Goal: Task Accomplishment & Management: Complete application form

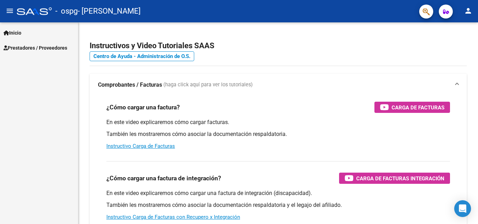
click at [43, 47] on span "Prestadores / Proveedores" at bounding box center [35, 48] width 64 height 8
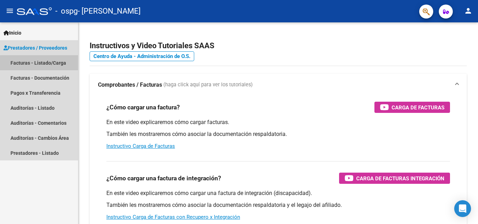
click at [59, 64] on link "Facturas - Listado/Carga" at bounding box center [39, 62] width 78 height 15
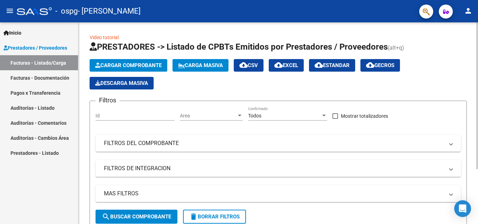
click at [158, 67] on span "Cargar Comprobante" at bounding box center [128, 65] width 66 height 6
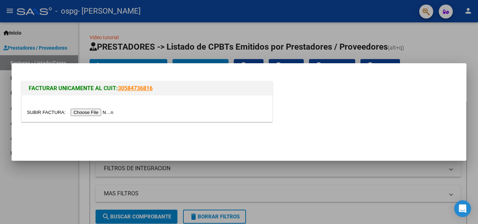
click at [93, 113] on input "file" at bounding box center [71, 112] width 89 height 7
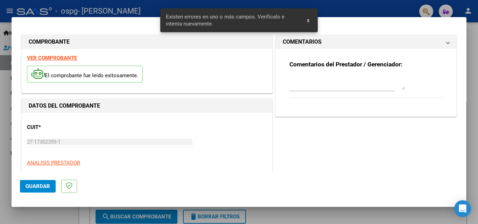
scroll to position [171, 0]
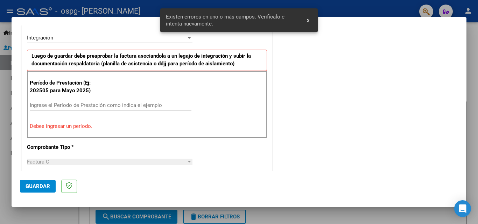
click at [88, 100] on div "Ingrese el Período de Prestación como indica el ejemplo" at bounding box center [111, 105] width 162 height 10
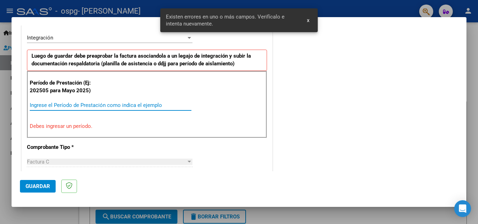
click at [88, 104] on input "Ingrese el Período de Prestación como indica el ejemplo" at bounding box center [111, 105] width 162 height 6
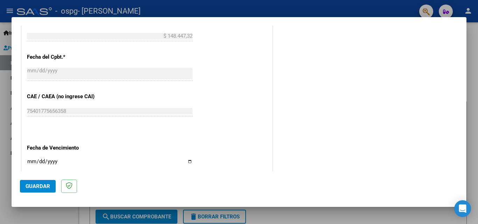
scroll to position [470, 0]
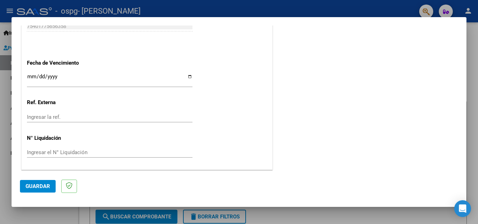
type input "202509"
click at [42, 187] on span "Guardar" at bounding box center [38, 186] width 24 height 6
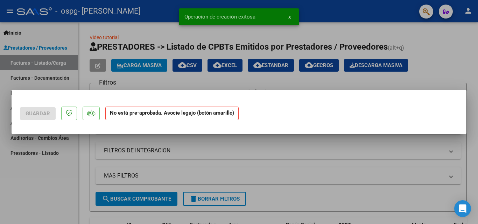
scroll to position [0, 0]
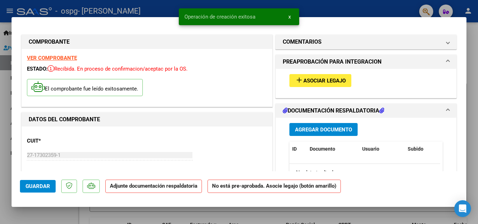
click at [327, 78] on span "Asociar Legajo" at bounding box center [324, 81] width 42 height 6
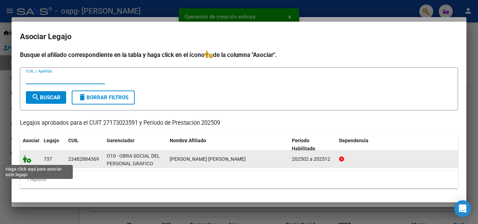
click at [28, 161] on icon at bounding box center [27, 159] width 8 height 8
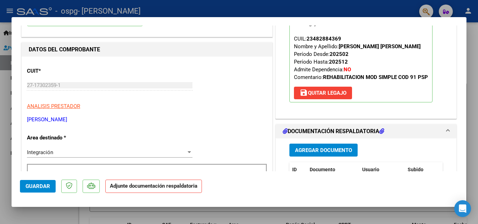
scroll to position [105, 0]
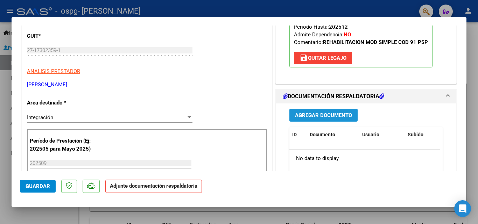
click at [332, 115] on span "Agregar Documento" at bounding box center [323, 115] width 57 height 6
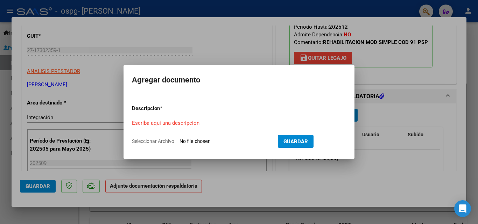
click at [220, 144] on input "Seleccionar Archivo" at bounding box center [225, 142] width 93 height 7
type input "C:\fakepath\Planilla asistencia [PERSON_NAME] [DATE].pdf"
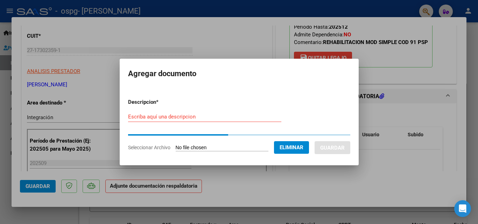
click at [183, 113] on div "Escriba aquí una descripcion" at bounding box center [204, 117] width 153 height 10
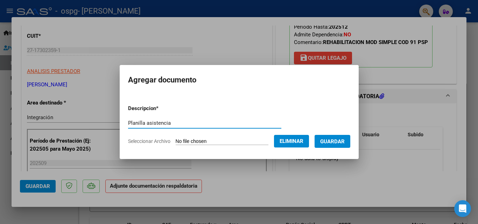
type input "Planilla asistencia"
click at [345, 143] on span "Guardar" at bounding box center [332, 142] width 24 height 6
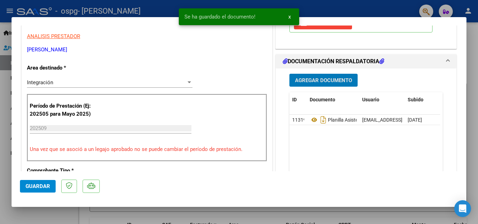
scroll to position [175, 0]
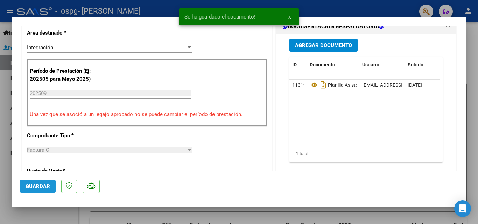
click at [33, 189] on span "Guardar" at bounding box center [38, 186] width 24 height 6
click at [290, 19] on span "x" at bounding box center [289, 17] width 2 height 6
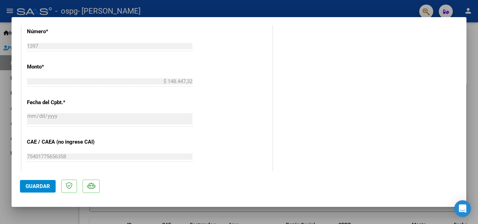
scroll to position [480, 0]
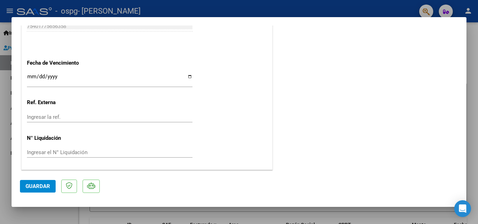
click at [112, 216] on div at bounding box center [239, 112] width 478 height 224
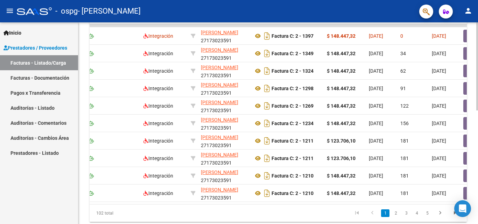
scroll to position [232, 0]
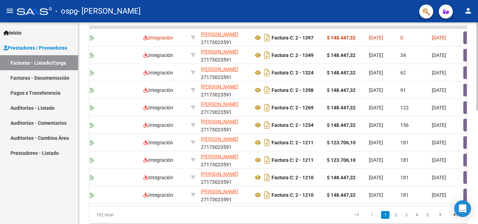
click at [476, 132] on div at bounding box center [477, 170] width 2 height 88
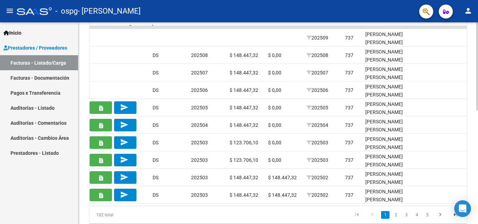
scroll to position [0, 757]
